Goal: Navigation & Orientation: Find specific page/section

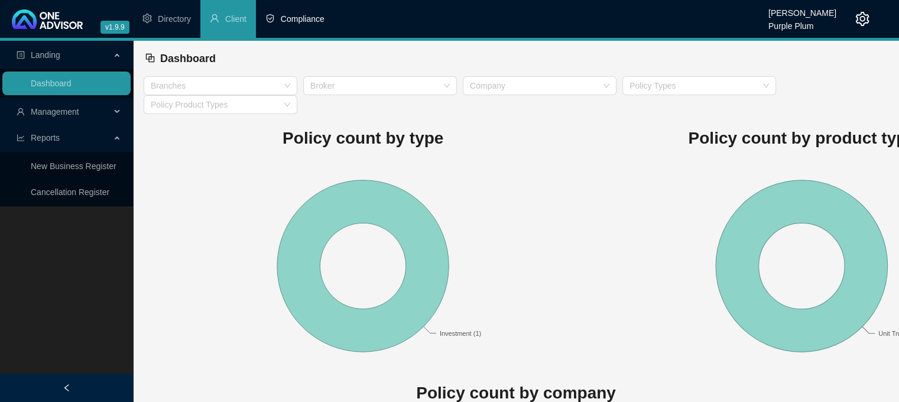
click at [293, 23] on span "Compliance" at bounding box center [303, 18] width 44 height 9
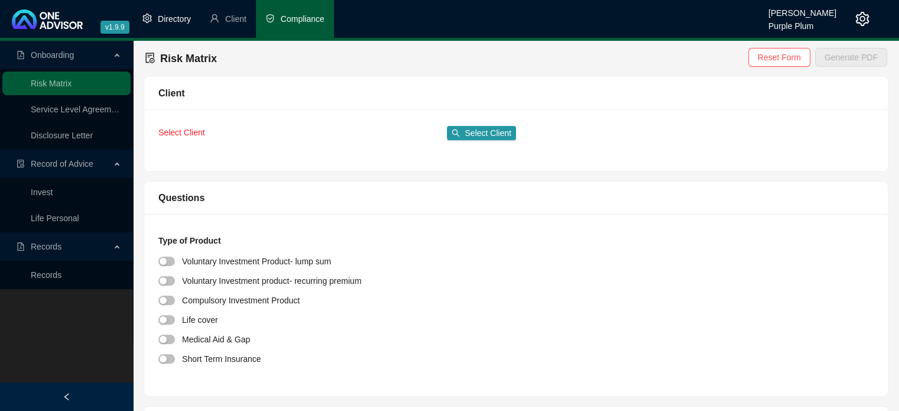
click at [172, 24] on li "Directory" at bounding box center [166, 19] width 67 height 38
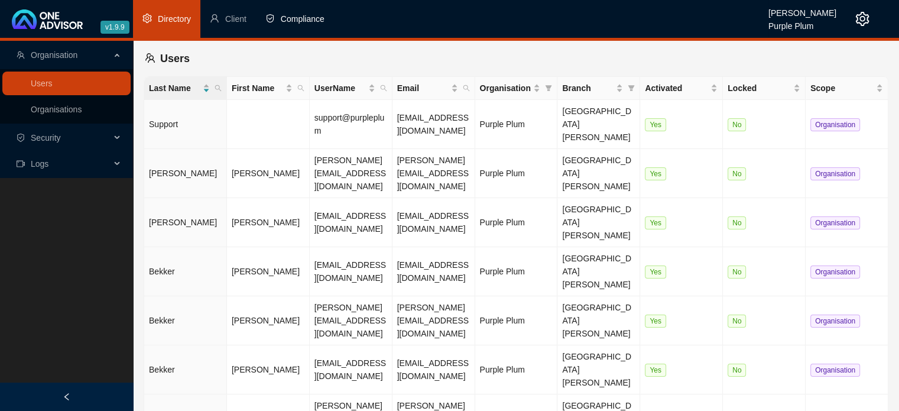
click at [300, 26] on li "Compliance" at bounding box center [295, 19] width 78 height 38
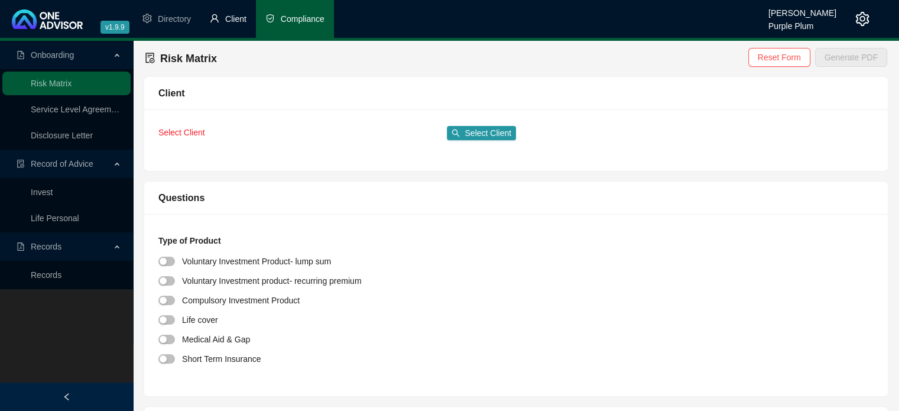
click at [232, 17] on span "Client" at bounding box center [235, 18] width 21 height 9
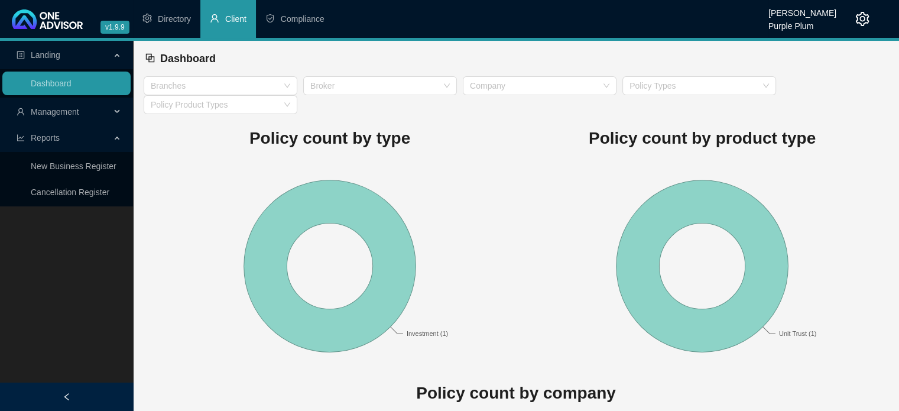
click at [104, 112] on span "Management" at bounding box center [64, 112] width 94 height 24
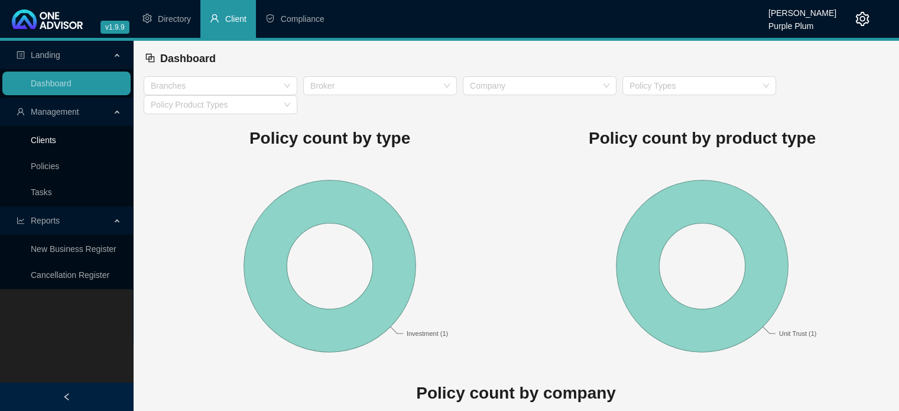
click at [38, 143] on link "Clients" at bounding box center [43, 139] width 25 height 9
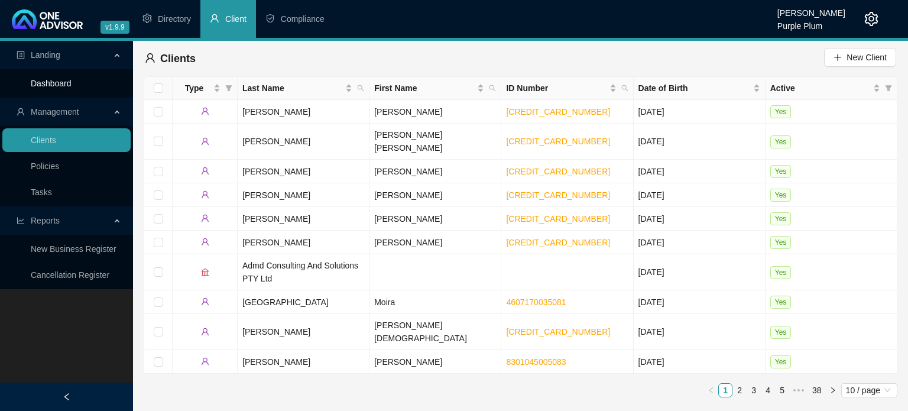
click at [49, 85] on link "Dashboard" at bounding box center [51, 83] width 41 height 9
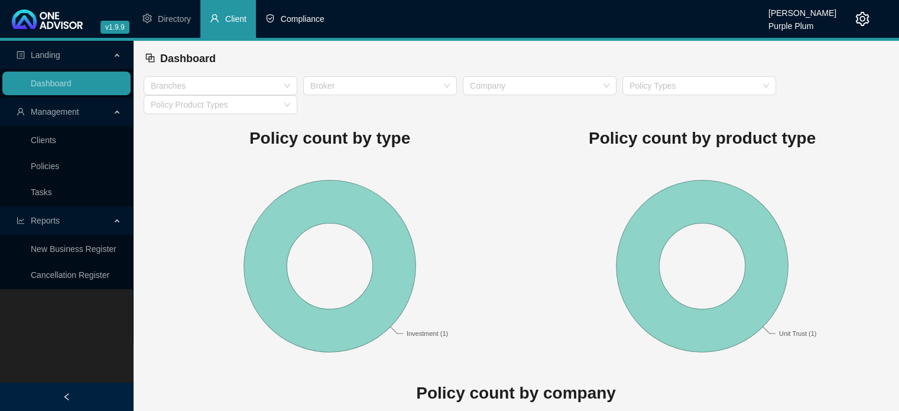
click at [296, 16] on span "Compliance" at bounding box center [303, 18] width 44 height 9
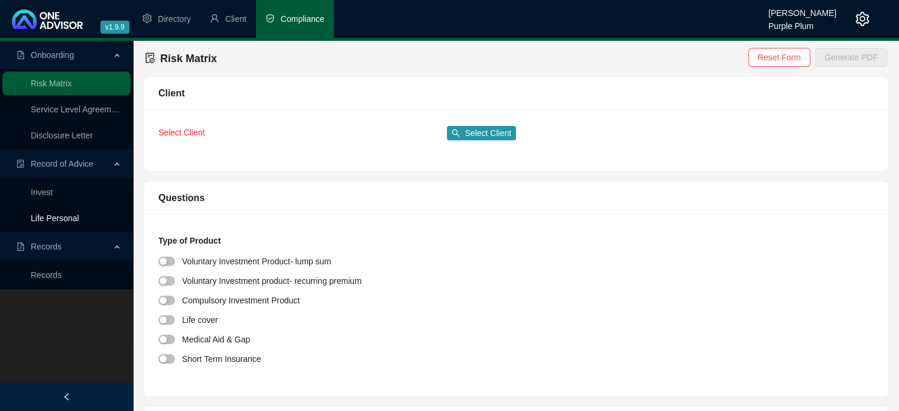
click at [47, 213] on link "Life Personal" at bounding box center [55, 217] width 48 height 9
